Goal: Task Accomplishment & Management: Complete application form

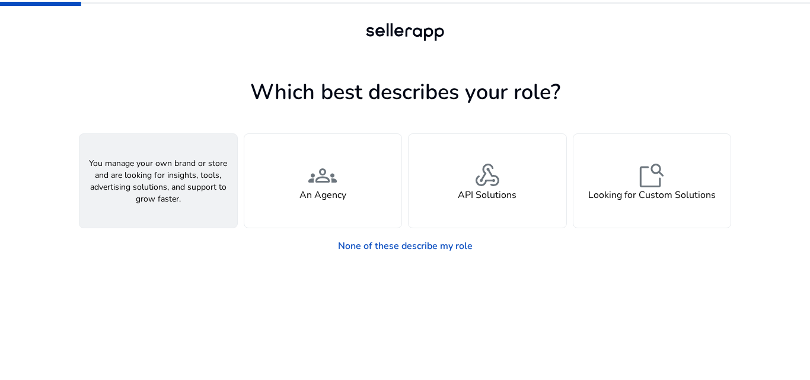
click at [206, 211] on div "person A Seller" at bounding box center [158, 181] width 158 height 94
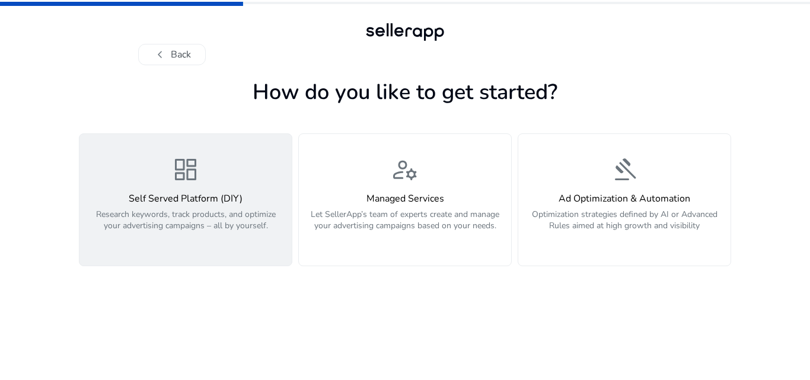
click at [219, 202] on h4 "Self Served Platform (DIY)" at bounding box center [186, 198] width 198 height 11
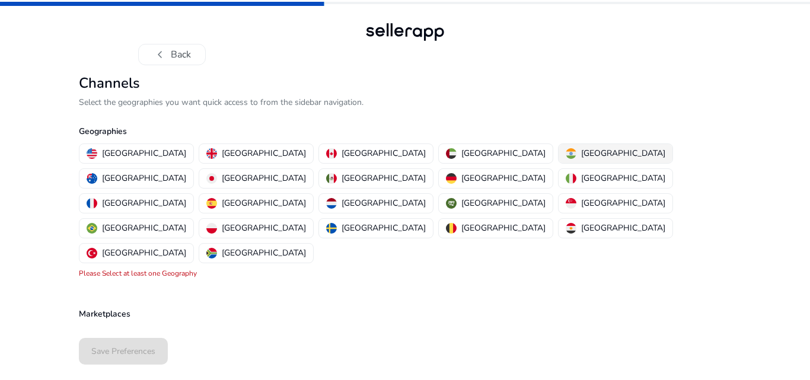
click at [581, 150] on p "[GEOGRAPHIC_DATA]" at bounding box center [623, 153] width 84 height 12
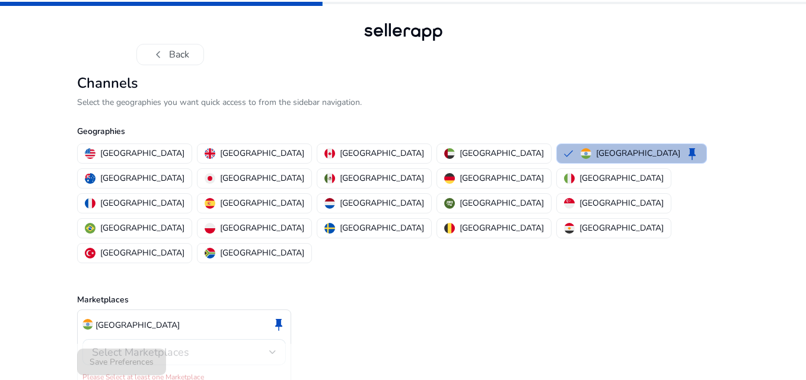
click at [254, 339] on div "Select Marketplaces" at bounding box center [184, 352] width 184 height 26
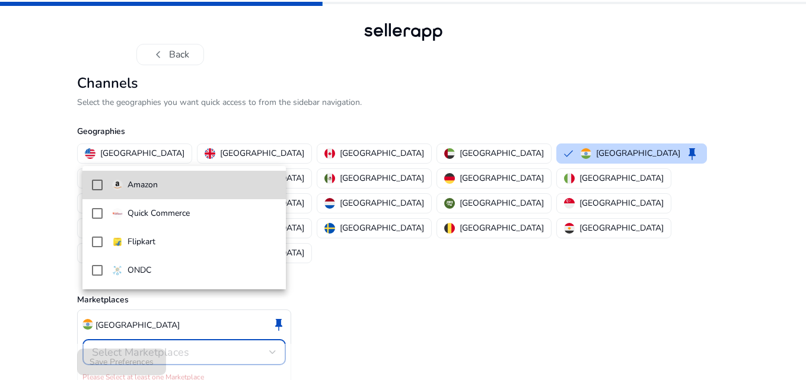
click at [96, 179] on mat-option "Amazon" at bounding box center [183, 185] width 203 height 28
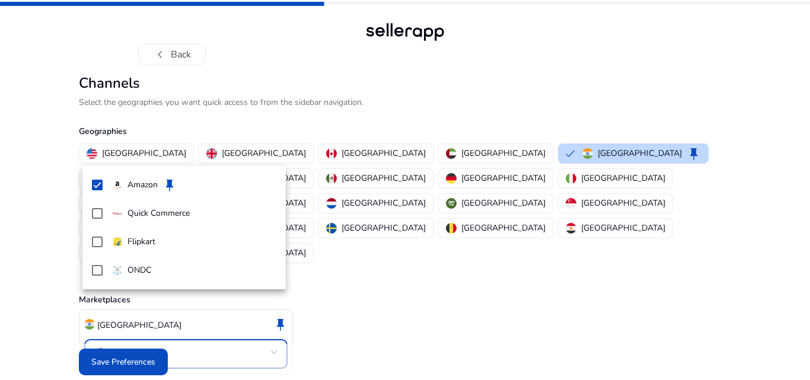
click at [116, 361] on div at bounding box center [405, 190] width 810 height 380
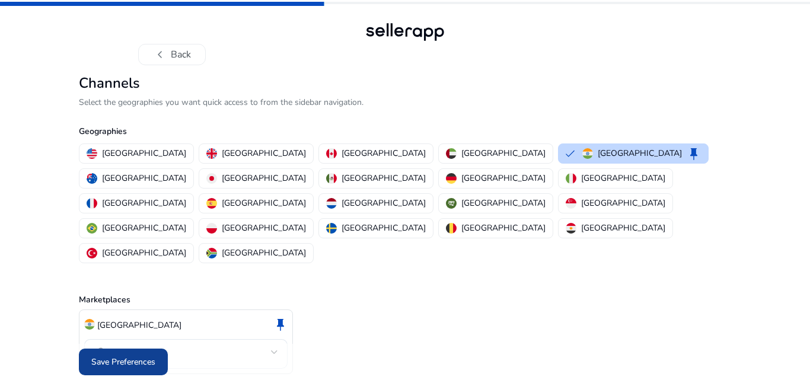
click at [136, 356] on span "Save Preferences" at bounding box center [123, 362] width 64 height 12
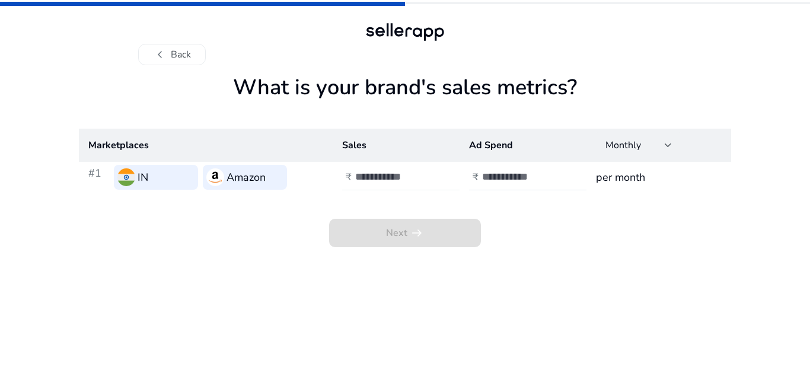
click at [391, 176] on input "number" at bounding box center [395, 176] width 80 height 13
type input "*****"
click at [518, 177] on input "number" at bounding box center [522, 176] width 80 height 13
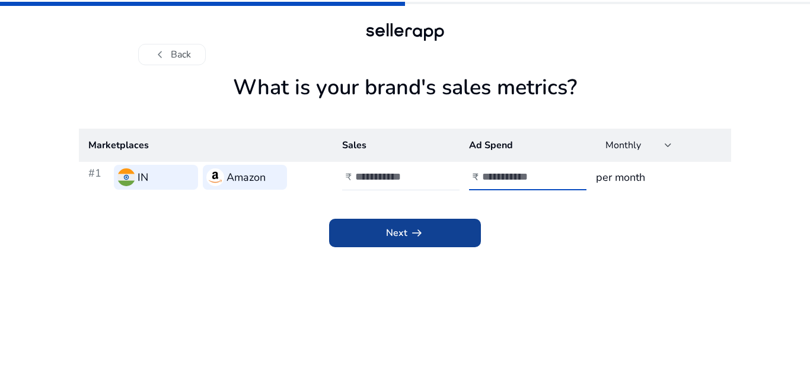
type input "***"
click at [412, 226] on span "arrow_right_alt" at bounding box center [417, 233] width 14 height 14
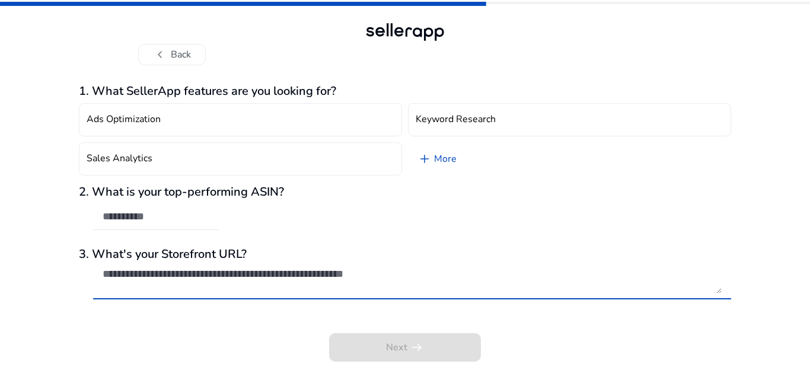
click at [333, 286] on textarea at bounding box center [412, 280] width 619 height 26
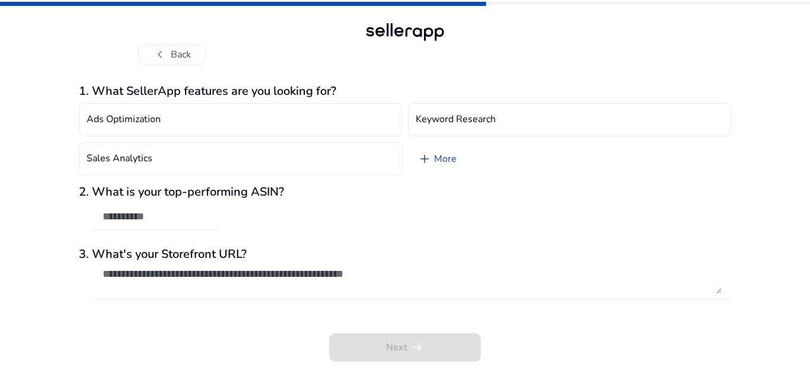
click at [239, 221] on div "2. What is your top-performing ASIN?" at bounding box center [405, 214] width 652 height 58
click at [180, 215] on input "text" at bounding box center [156, 216] width 107 height 13
click at [185, 53] on button "chevron_left Back" at bounding box center [172, 54] width 68 height 21
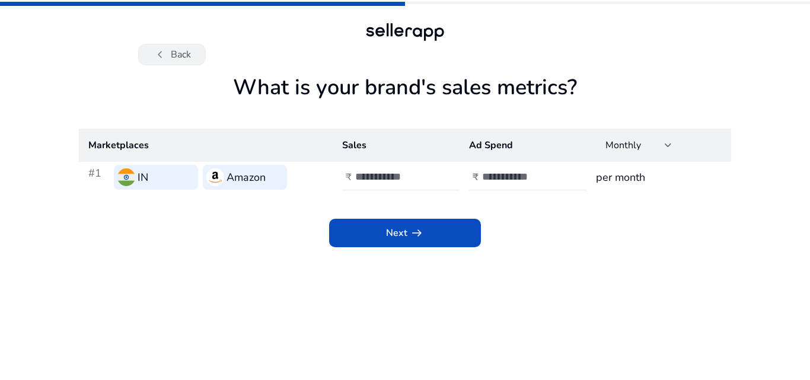
click at [180, 56] on button "chevron_left Back" at bounding box center [172, 54] width 68 height 21
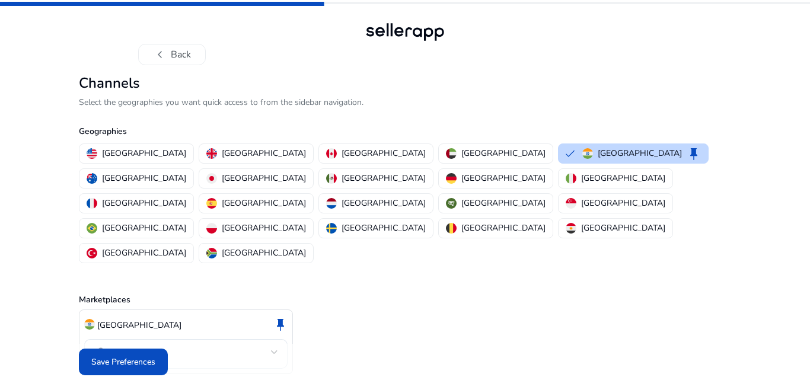
click at [180, 56] on button "chevron_left Back" at bounding box center [172, 54] width 68 height 21
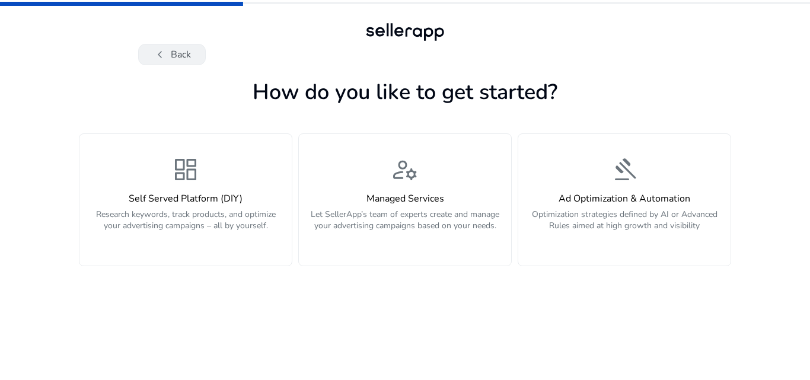
click at [172, 59] on button "chevron_left Back" at bounding box center [172, 54] width 68 height 21
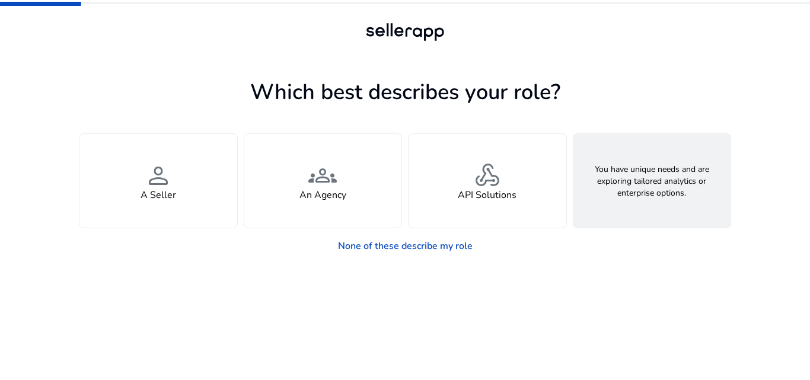
click at [631, 186] on div "feature_search Looking for Custom Solutions" at bounding box center [652, 181] width 158 height 94
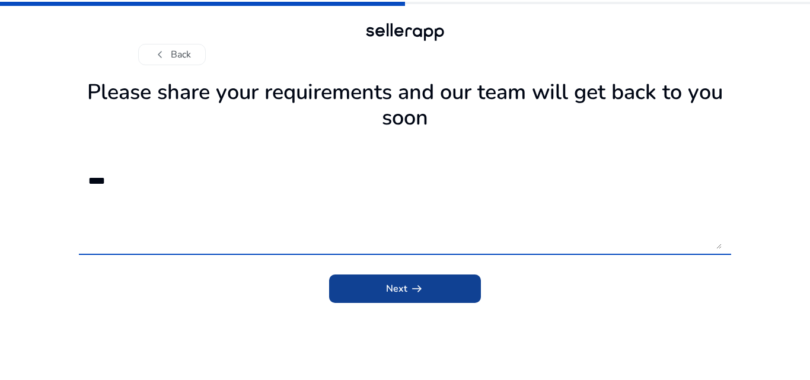
type textarea "****"
click at [438, 285] on span "submit" at bounding box center [405, 289] width 152 height 28
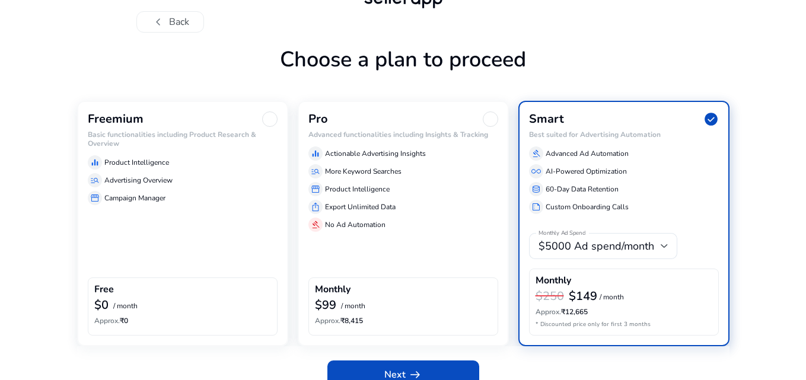
scroll to position [51, 0]
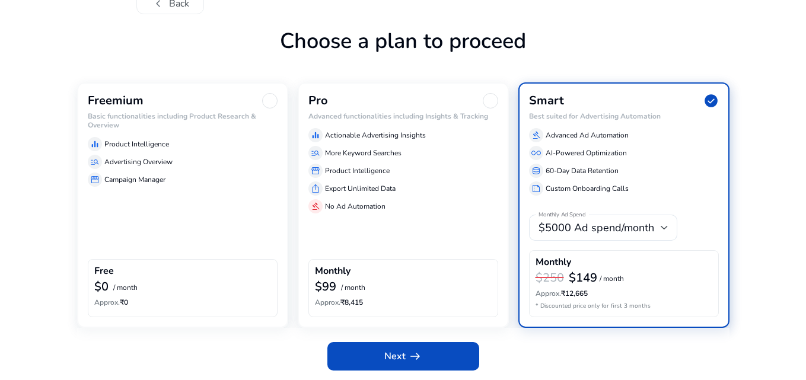
click at [255, 155] on div "manage_search Advertising Overview" at bounding box center [183, 162] width 190 height 14
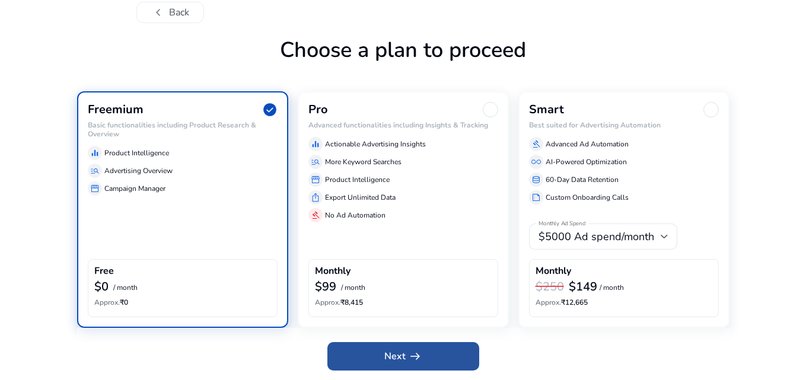
click at [425, 363] on span at bounding box center [403, 356] width 152 height 28
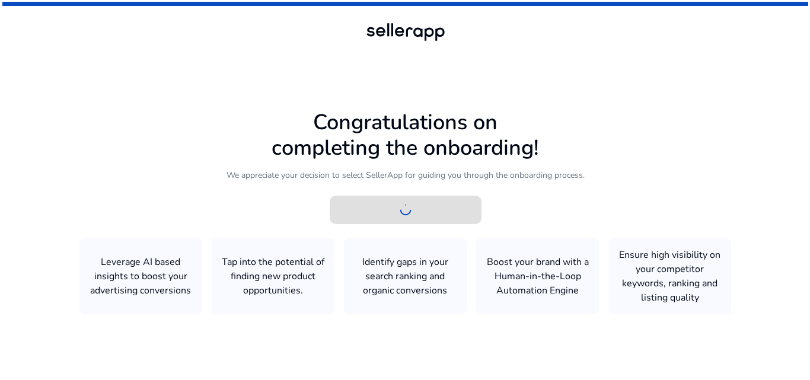
scroll to position [0, 0]
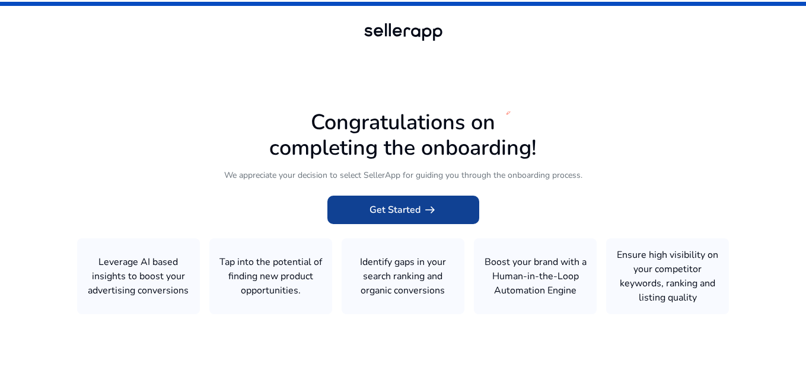
click at [459, 218] on span at bounding box center [403, 210] width 152 height 28
